Goal: Transaction & Acquisition: Purchase product/service

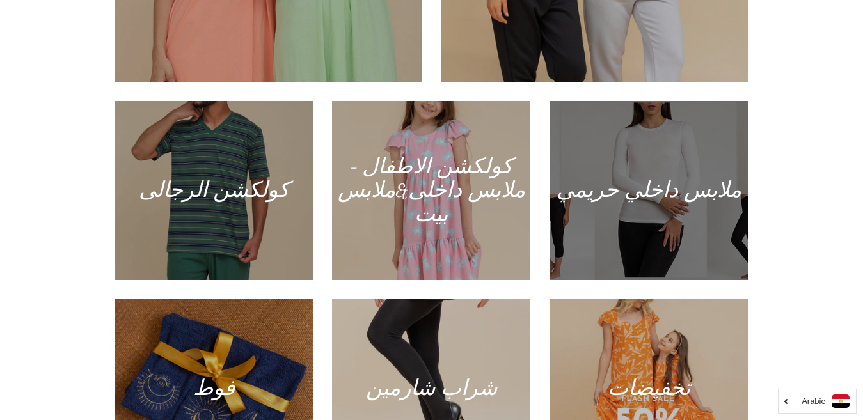
scroll to position [704, 0]
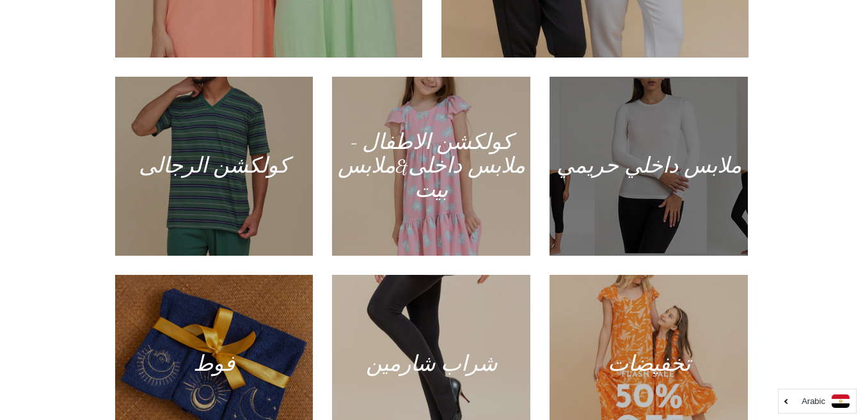
click at [647, 183] on div at bounding box center [649, 166] width 204 height 184
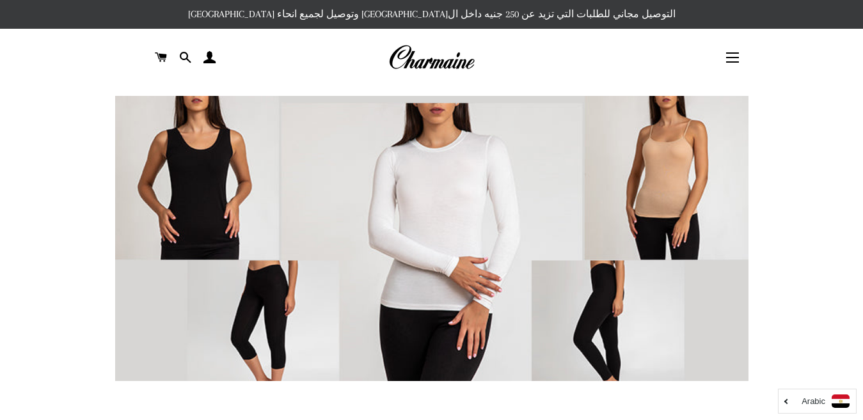
click at [211, 203] on img at bounding box center [431, 254] width 633 height 317
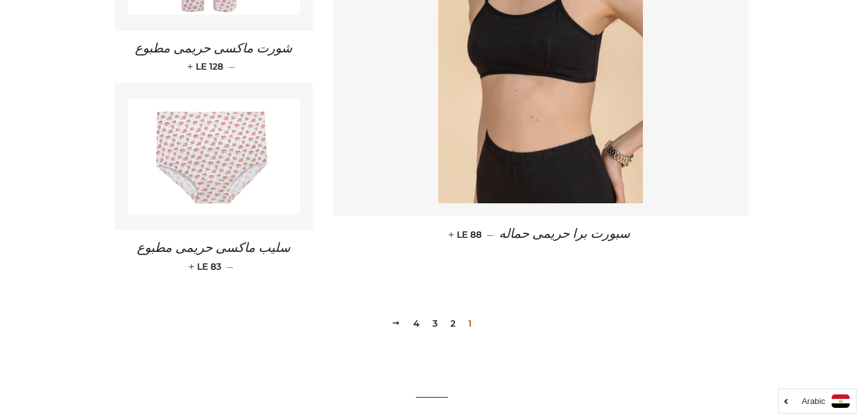
scroll to position [1855, 0]
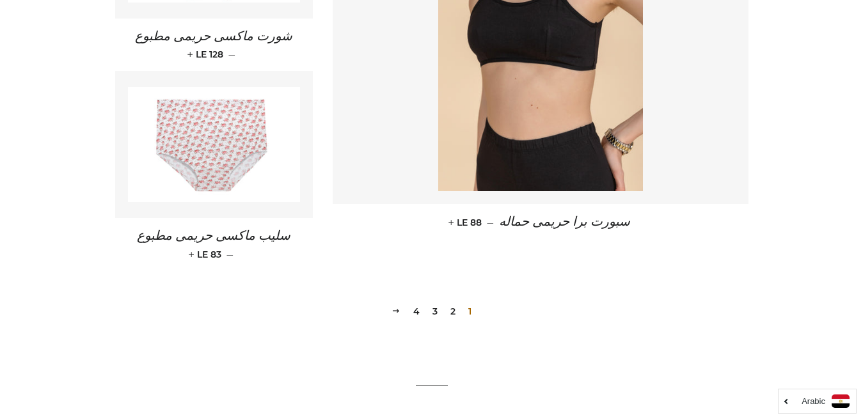
click at [450, 311] on link "2" at bounding box center [452, 311] width 15 height 19
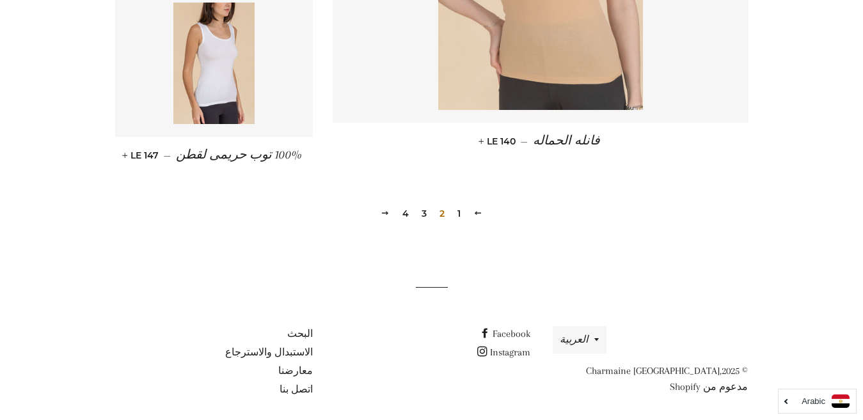
scroll to position [1961, 0]
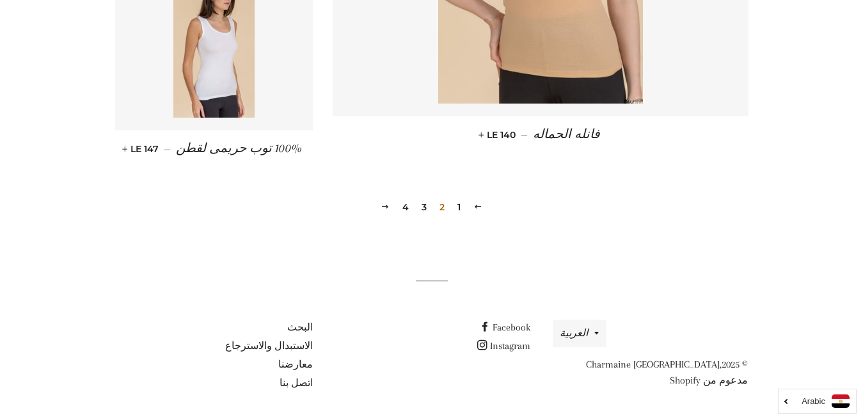
click at [424, 209] on link "3" at bounding box center [423, 207] width 15 height 19
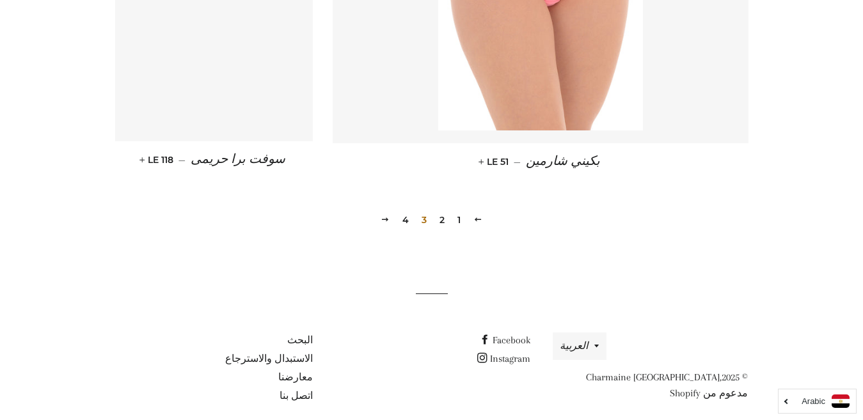
scroll to position [1885, 0]
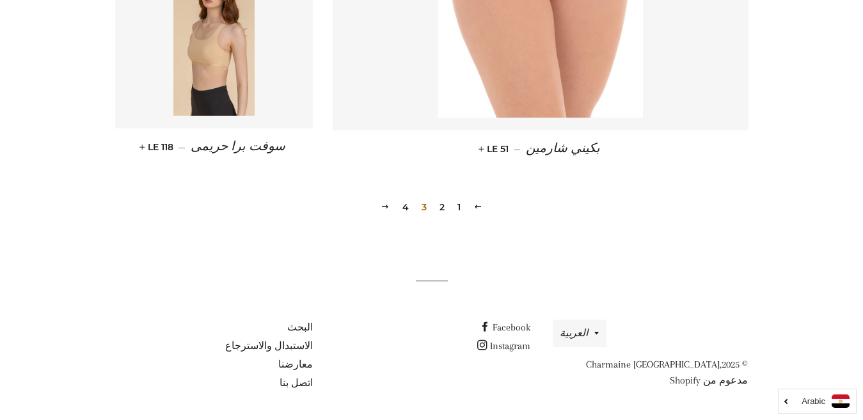
click at [404, 207] on link "4" at bounding box center [405, 207] width 17 height 19
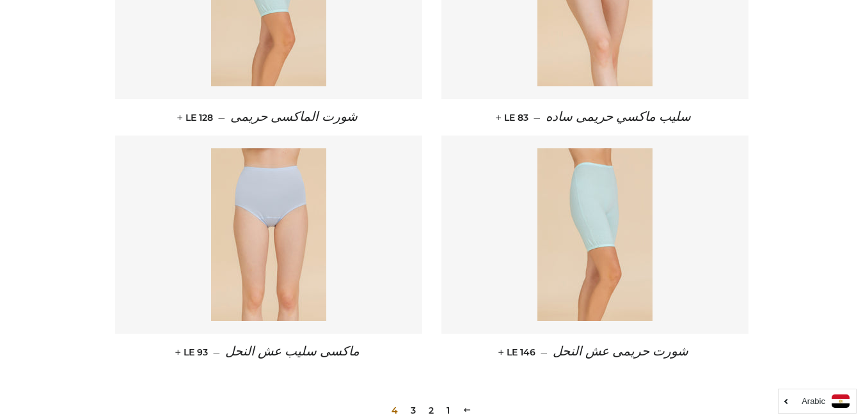
scroll to position [704, 0]
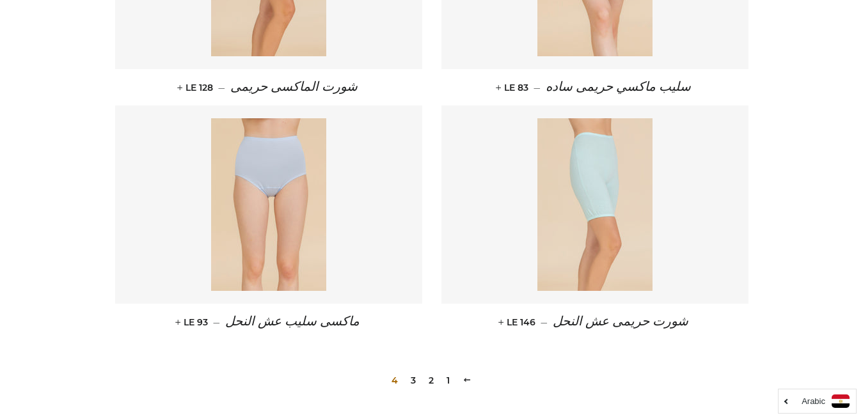
click at [610, 237] on img at bounding box center [594, 204] width 115 height 173
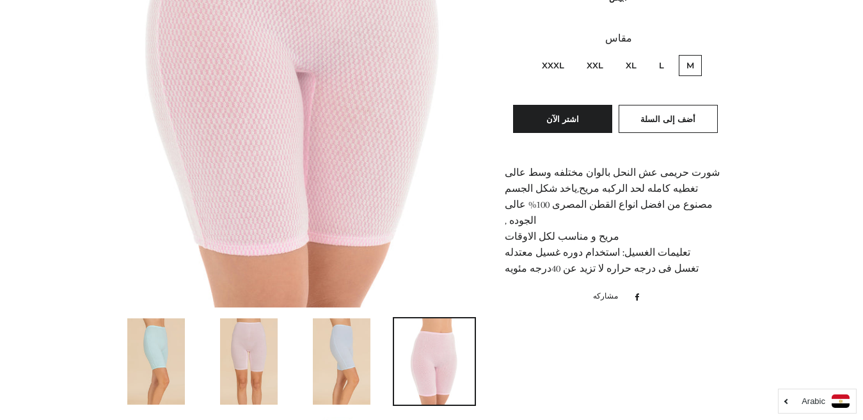
scroll to position [320, 0]
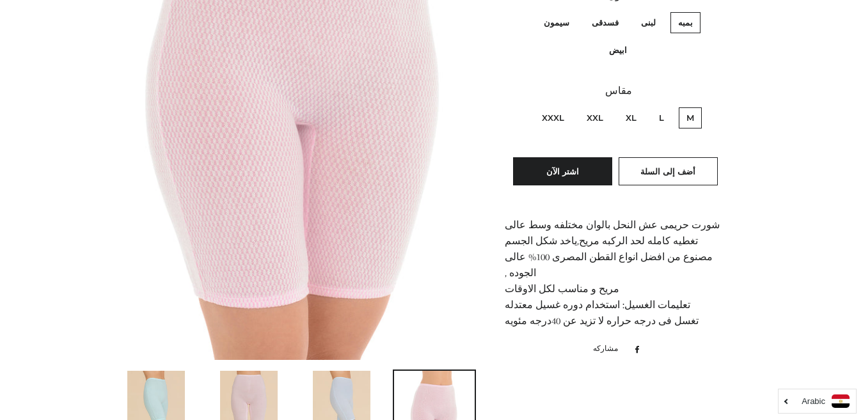
click at [596, 107] on label "XXL" at bounding box center [595, 117] width 32 height 21
click at [606, 106] on input "XXL" at bounding box center [606, 106] width 1 height 1
radio input "true"
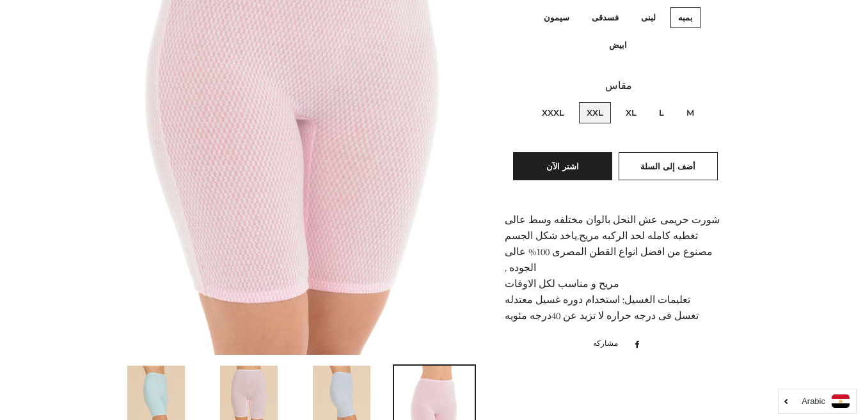
scroll to position [256, 0]
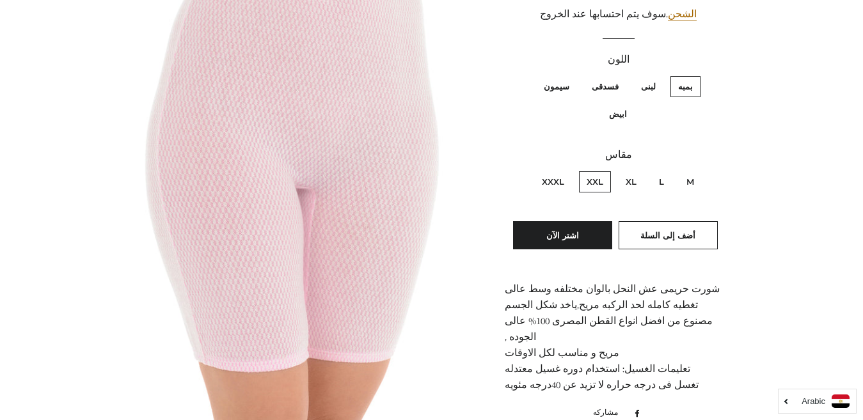
click at [555, 171] on label "XXXL" at bounding box center [553, 181] width 38 height 21
click at [567, 170] on input "XXXL" at bounding box center [567, 170] width 1 height 1
radio input "true"
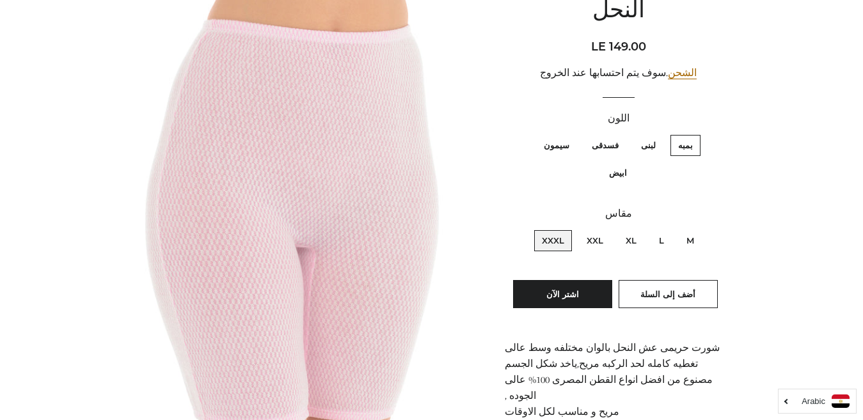
scroll to position [64, 0]
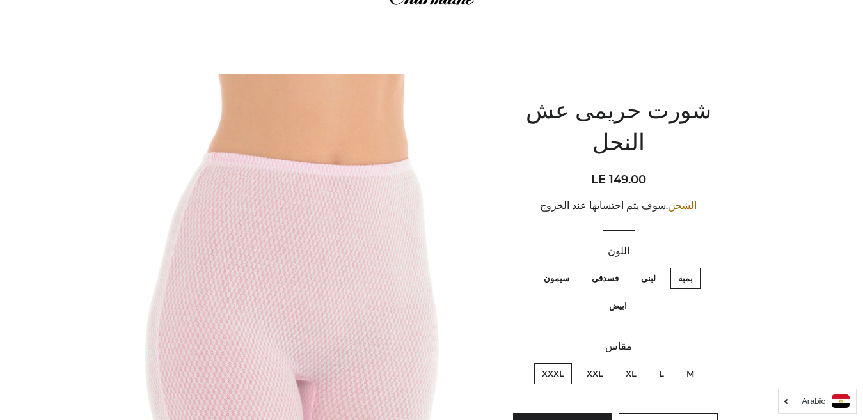
click at [598, 363] on label "XXL" at bounding box center [595, 373] width 32 height 21
click at [606, 361] on input "XXL" at bounding box center [606, 361] width 1 height 1
radio input "true"
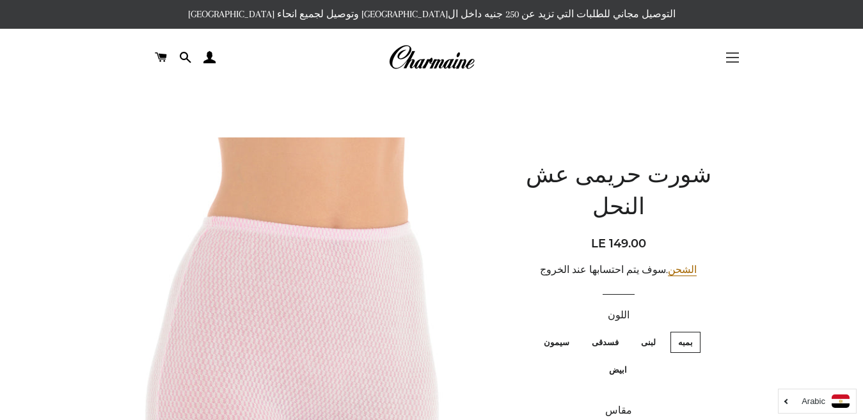
click at [732, 58] on span "button" at bounding box center [732, 57] width 13 height 1
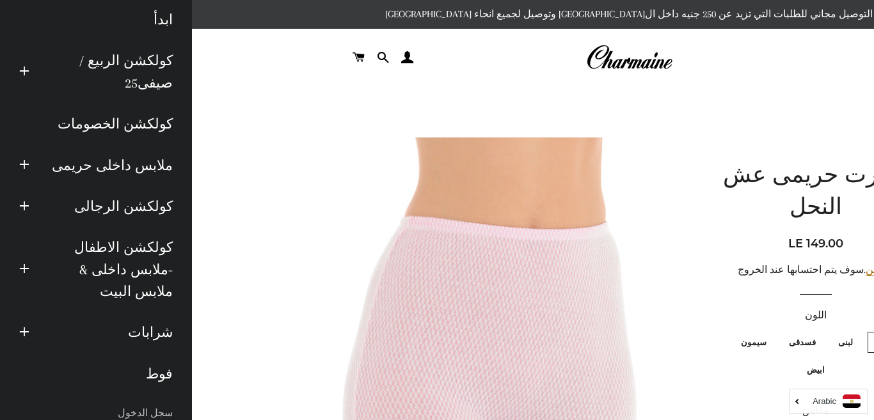
scroll to position [155, 0]
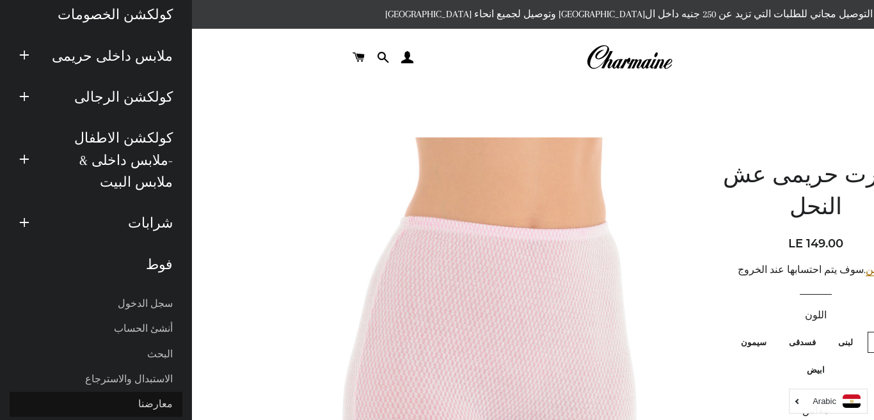
click at [159, 392] on link "معارضنا" at bounding box center [96, 404] width 173 height 25
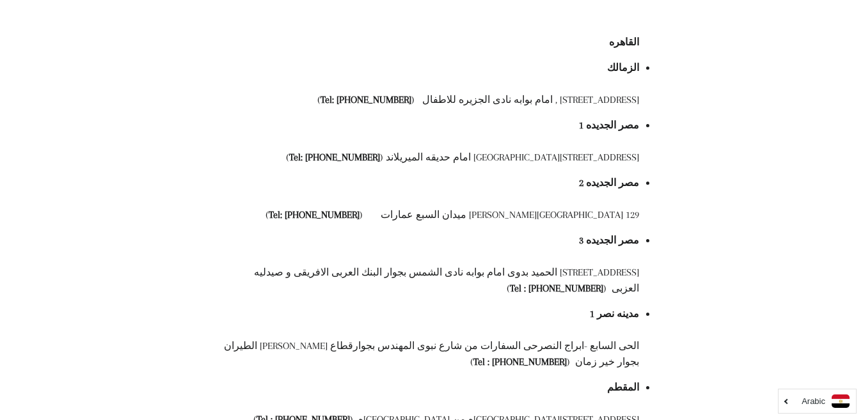
scroll to position [192, 0]
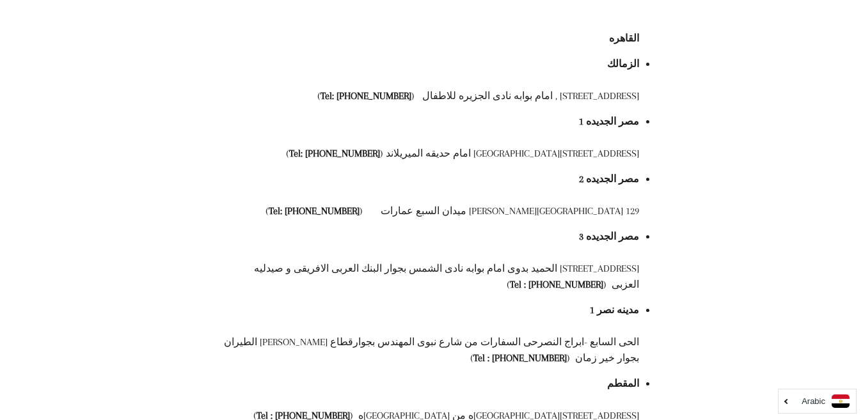
drag, startPoint x: 486, startPoint y: 326, endPoint x: 420, endPoint y: 336, distance: 66.7
click at [420, 336] on div "الحى السابع -ابراج النصرحى السفارات من شارع نبوى المهندس بجوارقطاع [PERSON_NAME…" at bounding box center [431, 351] width 416 height 32
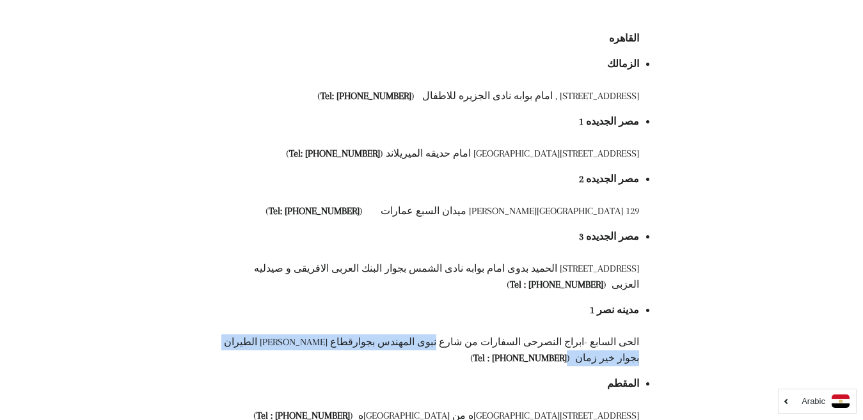
drag, startPoint x: 486, startPoint y: 328, endPoint x: 257, endPoint y: 329, distance: 229.7
click at [257, 335] on div "الحى السابع -ابراج النصرحى السفارات من شارع نبوى المهندس بجوارقطاع [PERSON_NAME…" at bounding box center [431, 351] width 416 height 32
copy div "شارع نبوى المهندس بجوارقطاع [PERSON_NAME] الطيران بجوار خير زمان"
